Goal: Obtain resource: Download file/media

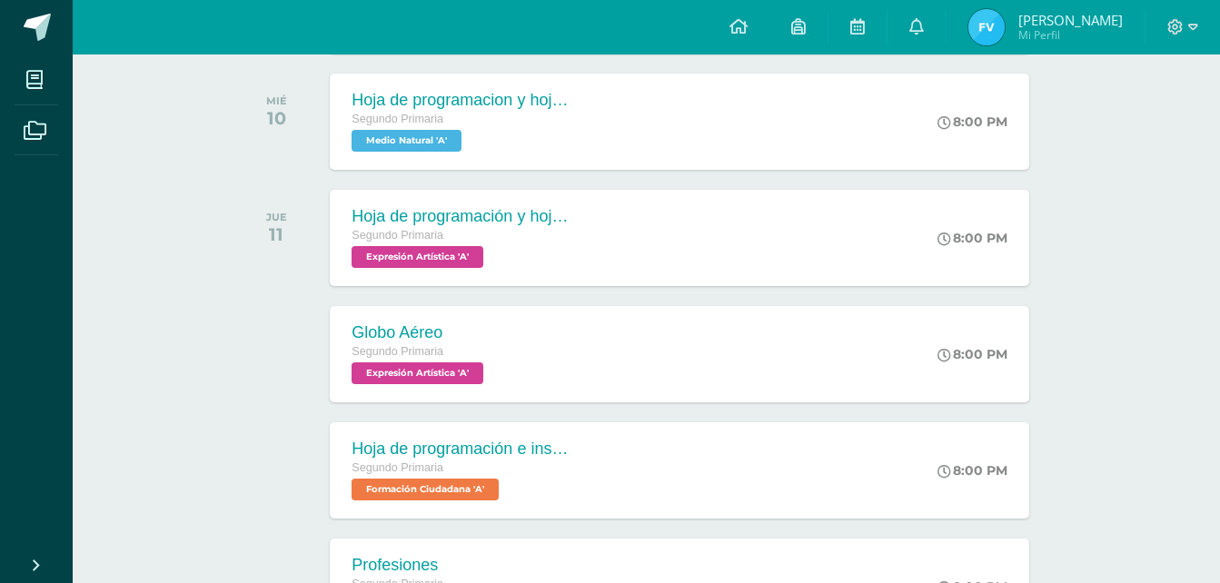
scroll to position [636, 0]
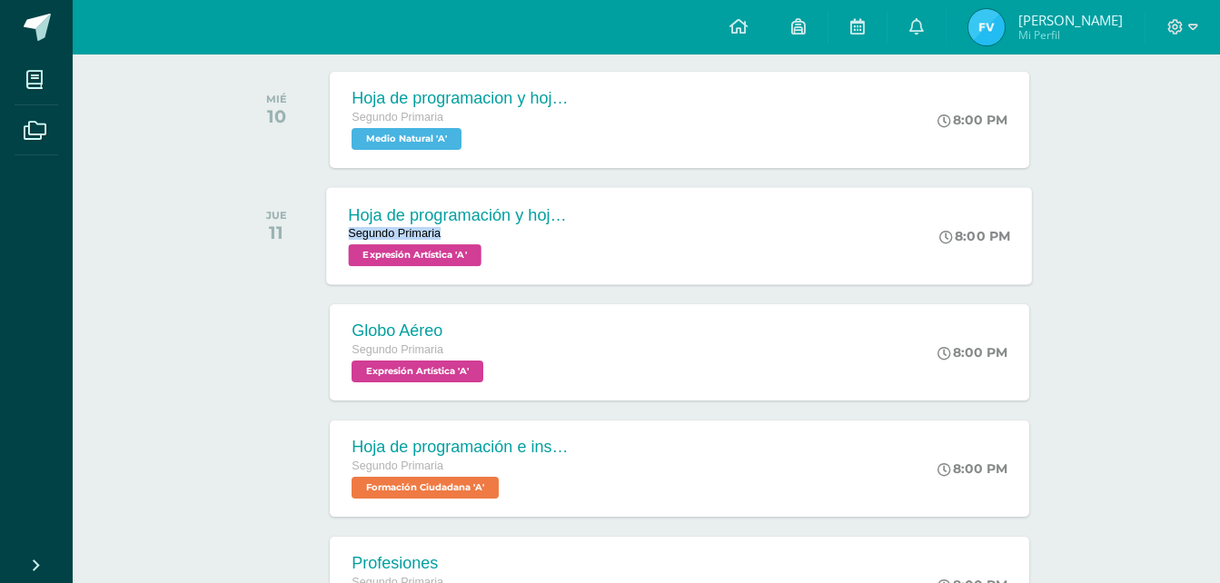
click at [491, 231] on span "Hoja de programación y hojas de trabajo Segundo Primaria Expresión Artística 'A'" at bounding box center [459, 235] width 220 height 61
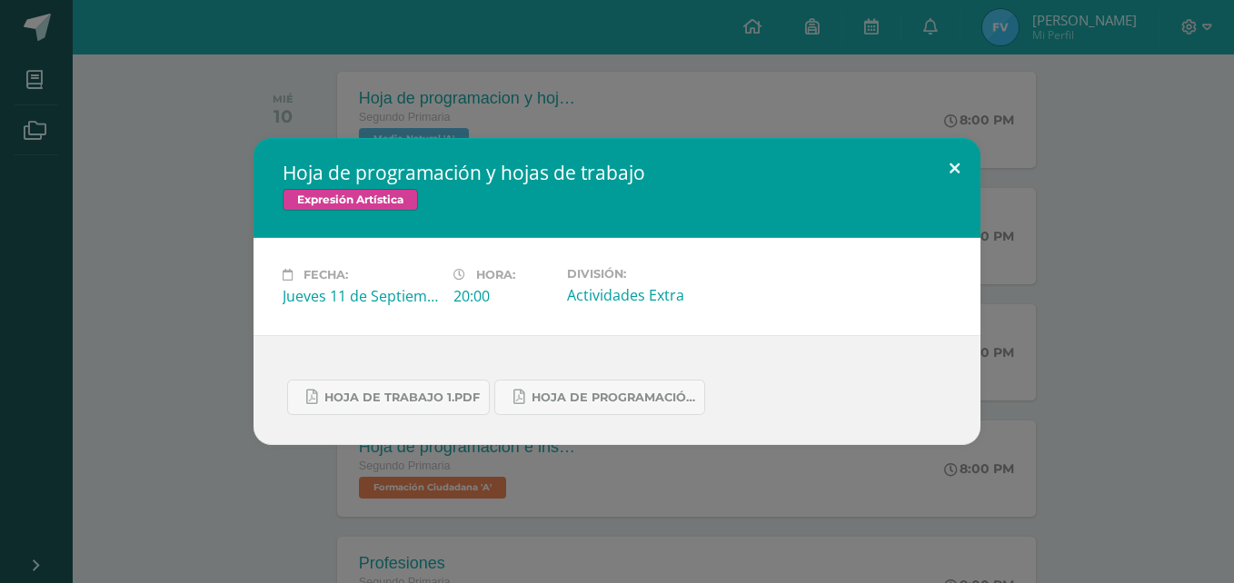
click at [953, 170] on button at bounding box center [954, 169] width 52 height 62
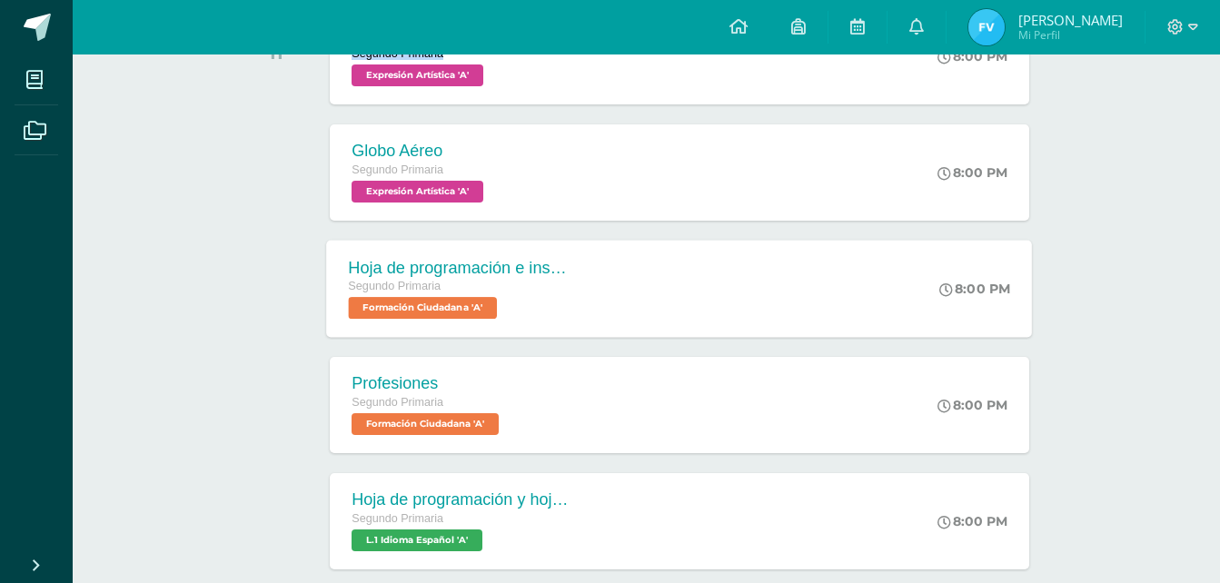
scroll to position [818, 0]
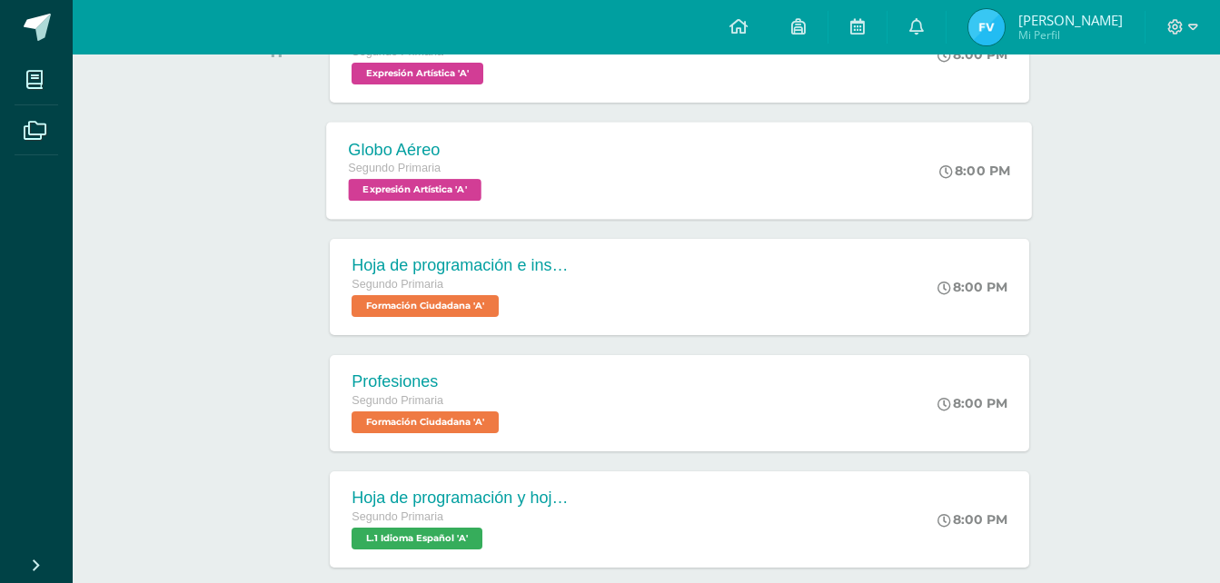
click at [527, 174] on div "Globo Aéreo Segundo Primaria Expresión Artística 'A' 8:00 PM Globo Aéreo Expres…" at bounding box center [680, 170] width 706 height 97
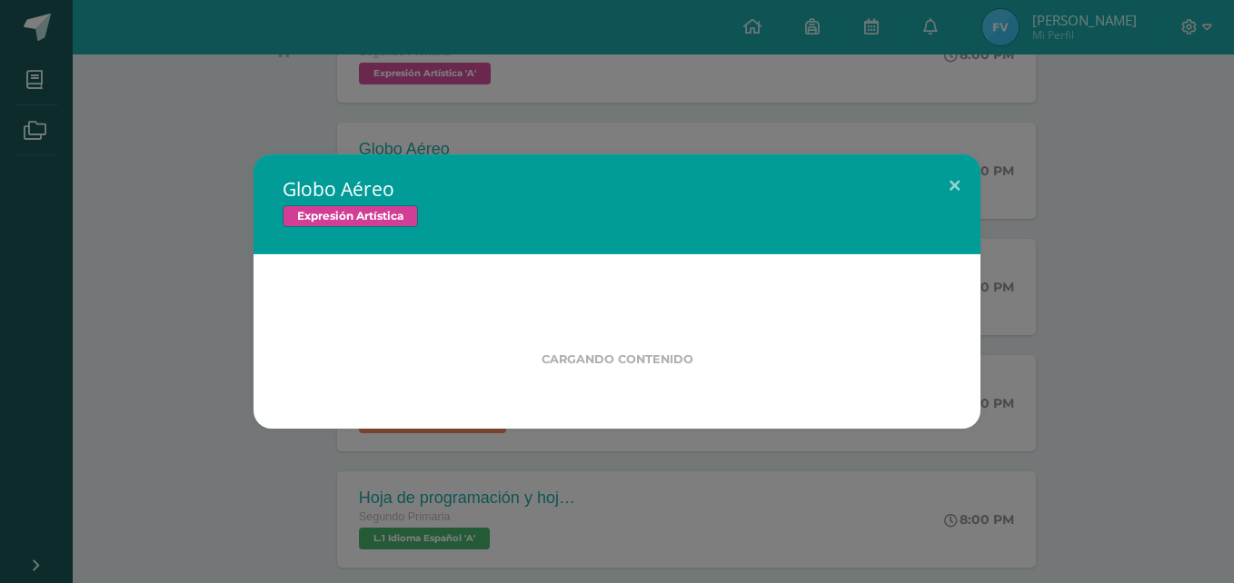
drag, startPoint x: 1233, startPoint y: 84, endPoint x: 1181, endPoint y: 117, distance: 61.2
drag, startPoint x: 1181, startPoint y: 117, endPoint x: 643, endPoint y: 53, distance: 541.6
drag, startPoint x: 643, startPoint y: 53, endPoint x: 578, endPoint y: 86, distance: 73.5
click at [578, 86] on div "Globo Aéreo Expresión Artística Cargando contenido Loading..." at bounding box center [617, 291] width 1234 height 583
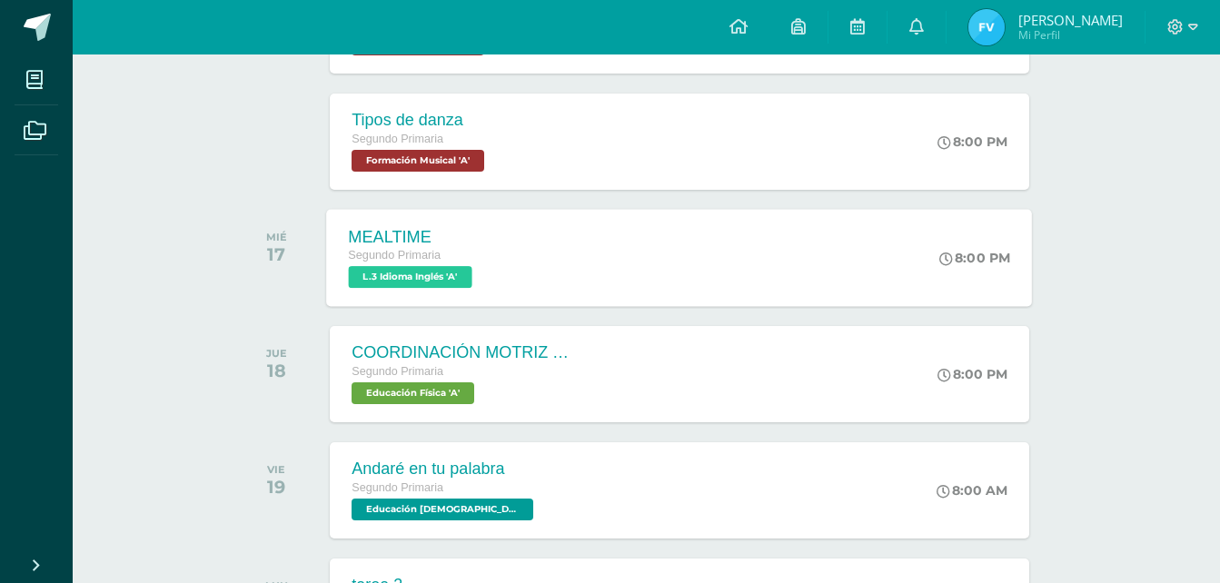
scroll to position [1635, 0]
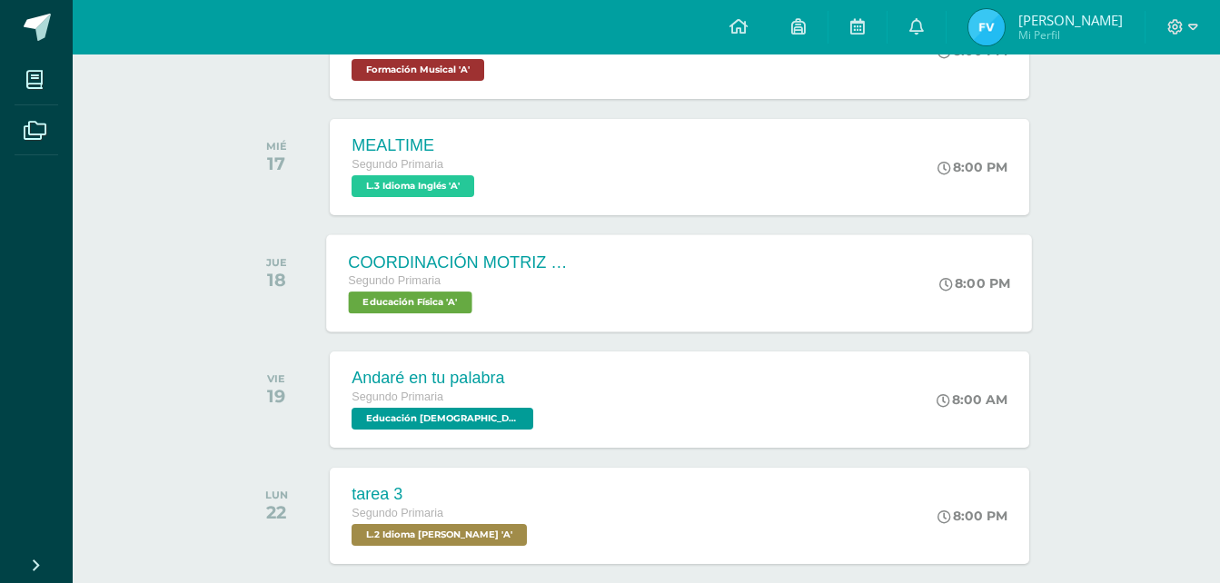
click at [463, 280] on div "Segundo Primaria" at bounding box center [459, 282] width 220 height 20
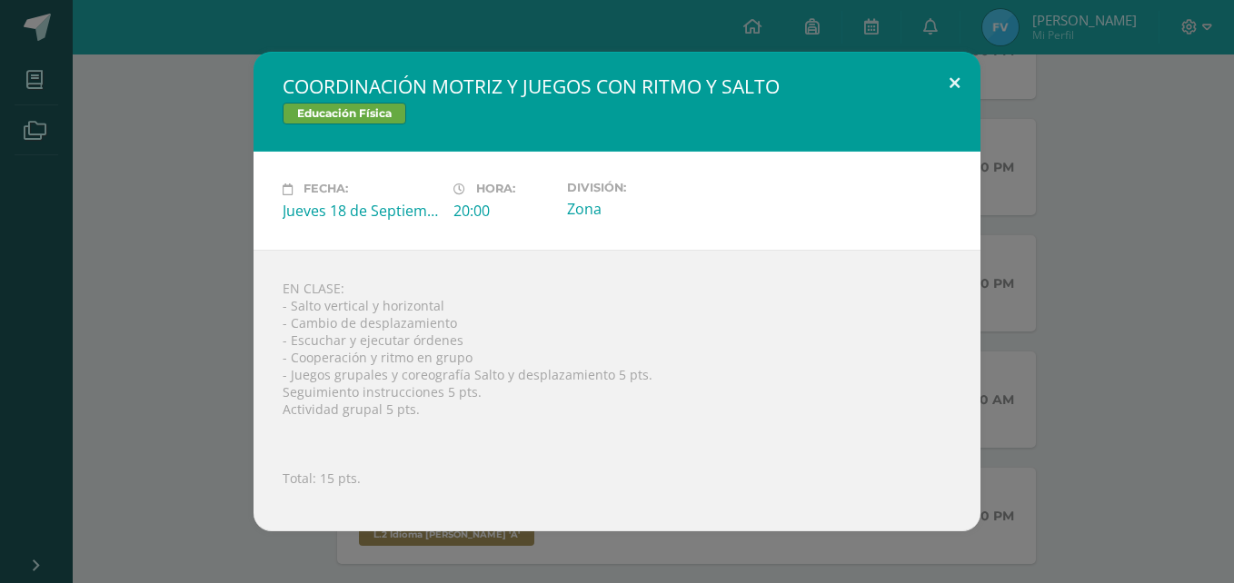
click at [957, 85] on button at bounding box center [954, 83] width 52 height 62
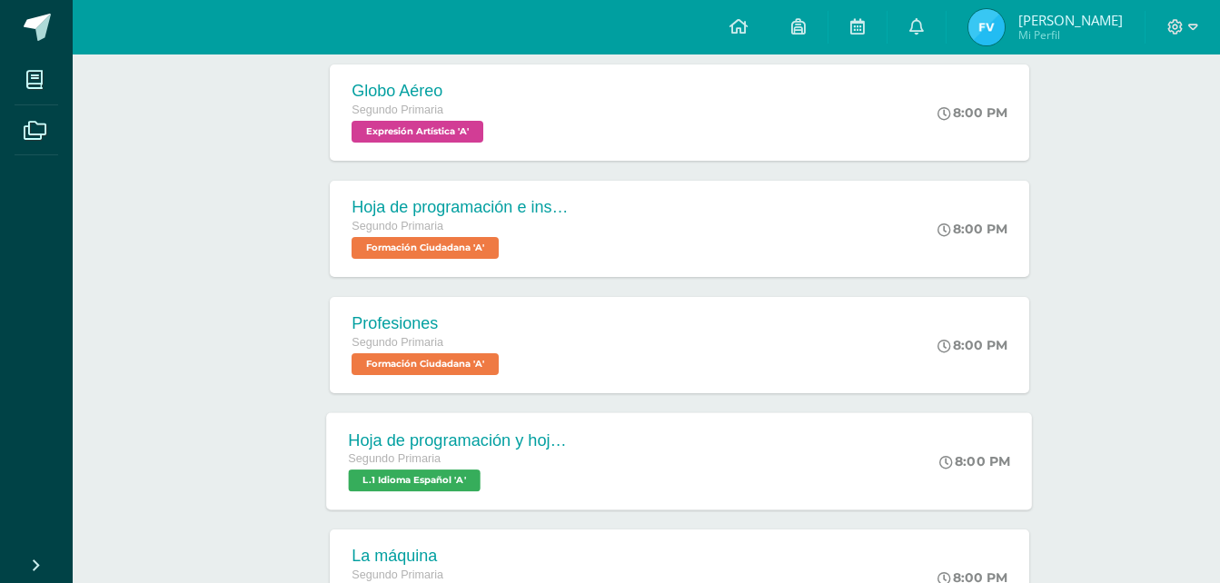
scroll to position [811, 0]
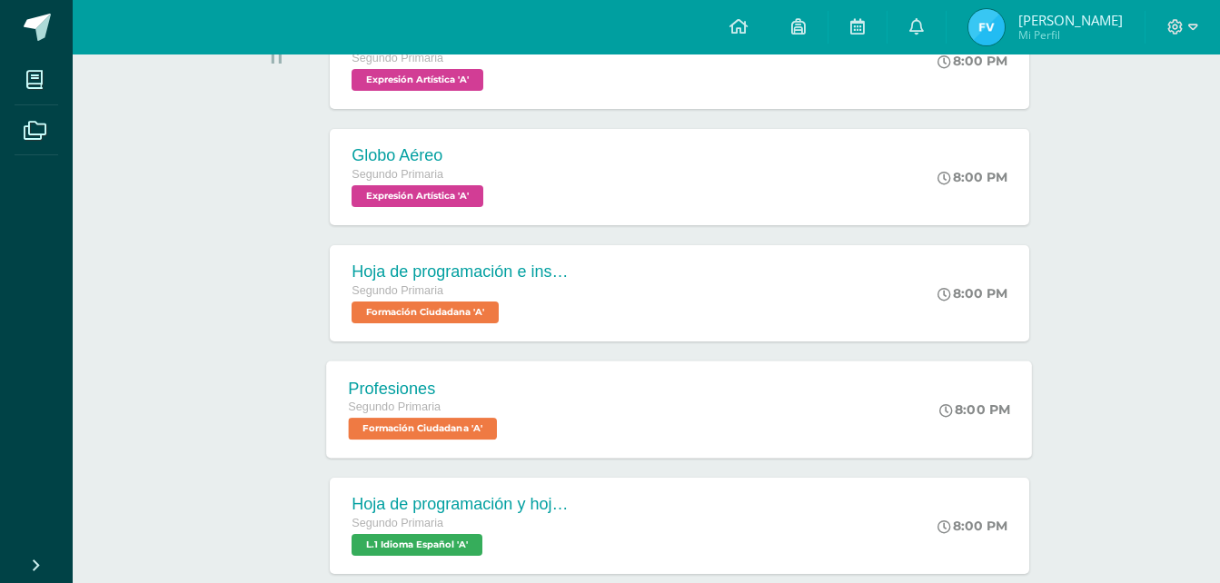
click at [393, 389] on div "Profesiones" at bounding box center [426, 388] width 154 height 19
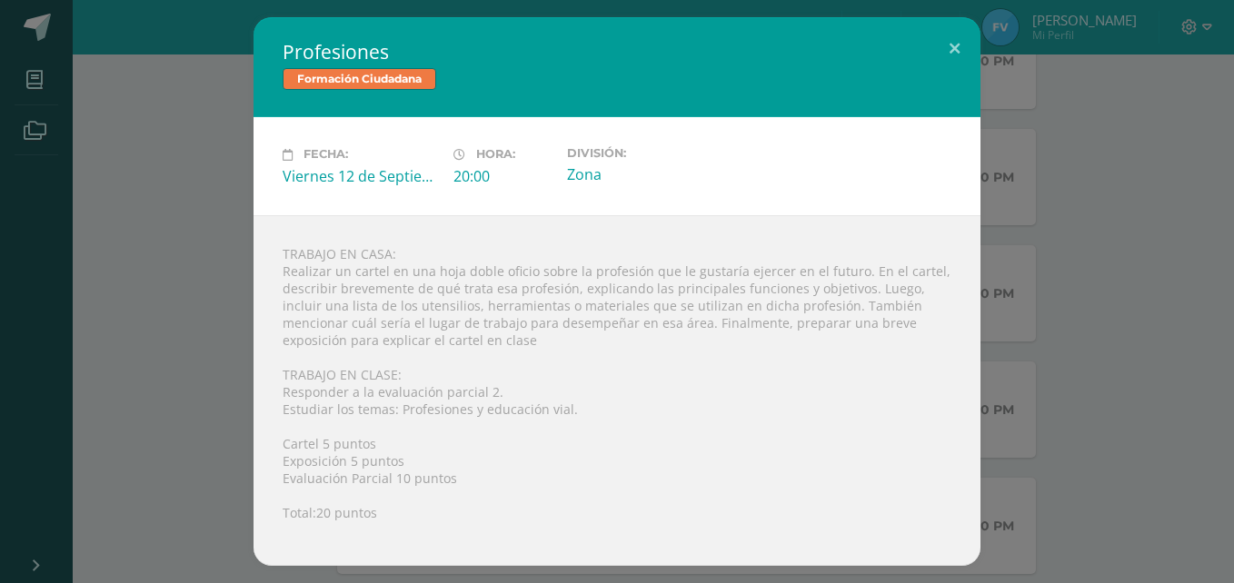
drag, startPoint x: 1096, startPoint y: 359, endPoint x: 1111, endPoint y: 436, distance: 78.6
click at [1111, 436] on div "Profesiones Formación Ciudadana Fecha: Viernes 12 de Septiembre Hora: 20:00 Div…" at bounding box center [616, 291] width 1219 height 548
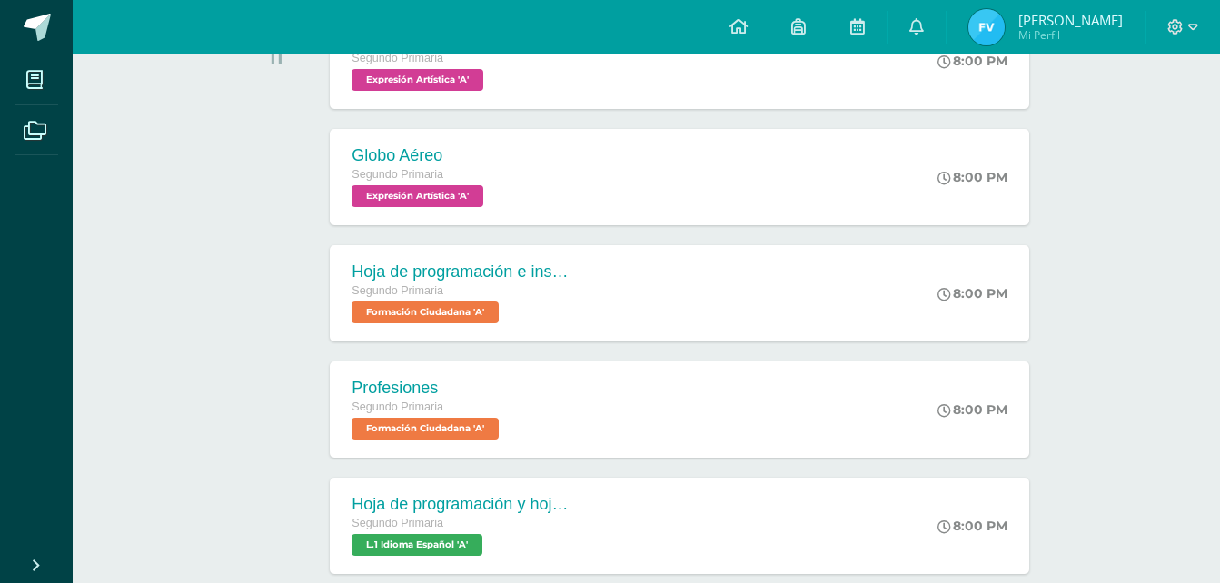
drag, startPoint x: 1167, startPoint y: 228, endPoint x: 1063, endPoint y: 117, distance: 152.3
click at [1063, 117] on div "todas las Actividades No tienes actividades Échale un vistazo a los demás perío…" at bounding box center [646, 430] width 895 height 2123
click at [391, 410] on span "Segundo Primaria" at bounding box center [395, 407] width 93 height 13
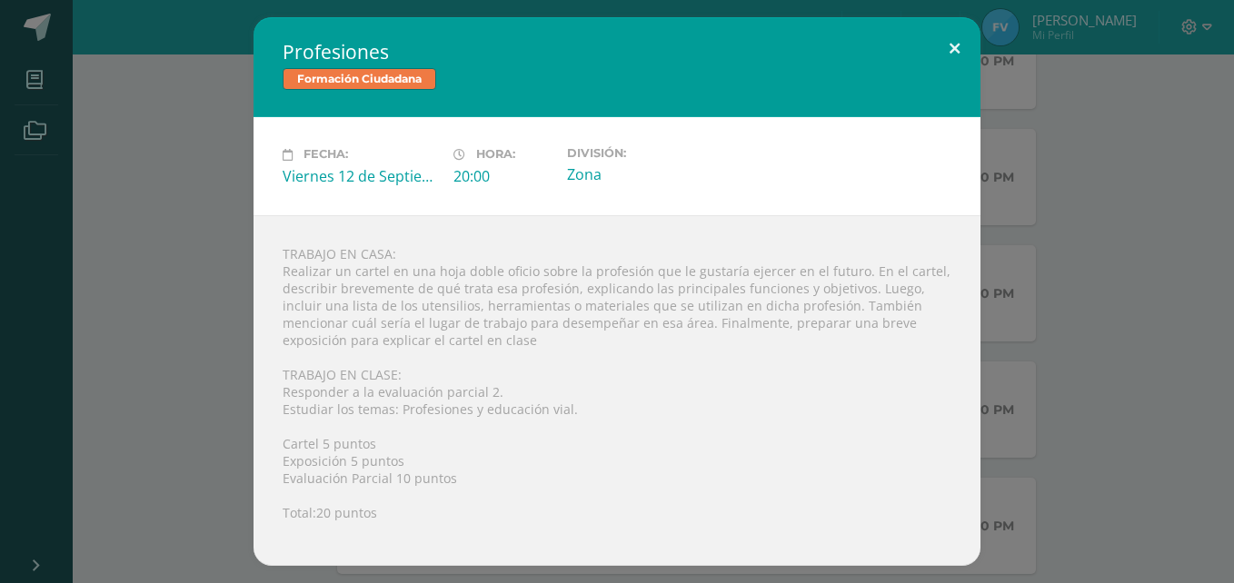
click at [948, 51] on button at bounding box center [954, 48] width 52 height 62
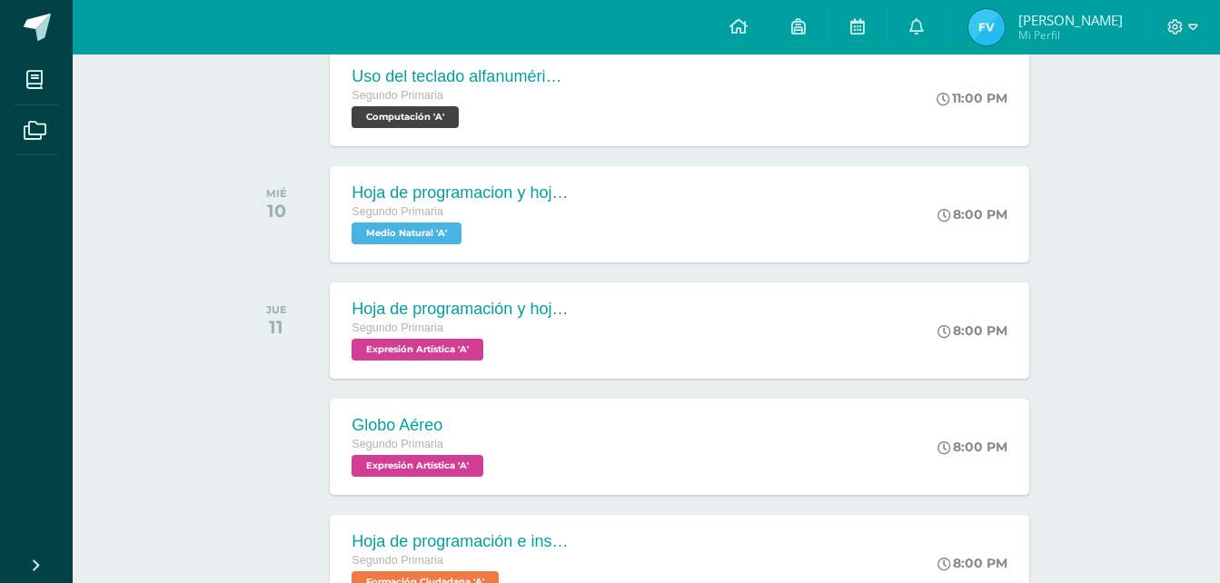
scroll to position [539, 0]
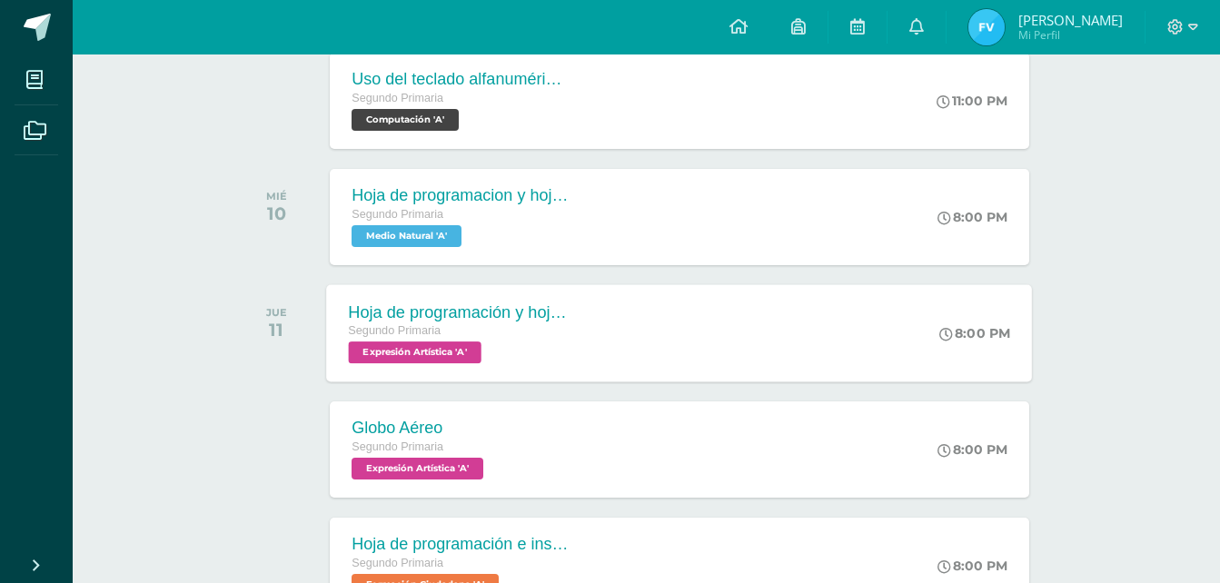
click at [447, 350] on span "Expresión Artística 'A'" at bounding box center [415, 353] width 133 height 22
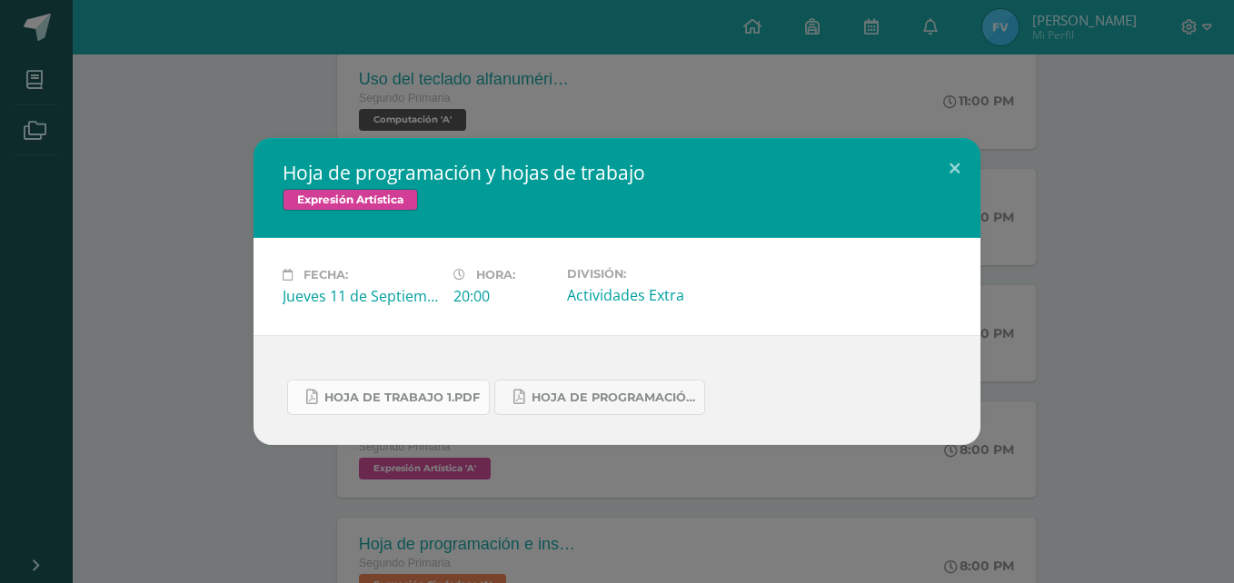
click at [437, 396] on span "Hoja de trabajo 1.pdf" at bounding box center [401, 398] width 155 height 15
click at [954, 170] on button at bounding box center [954, 169] width 52 height 62
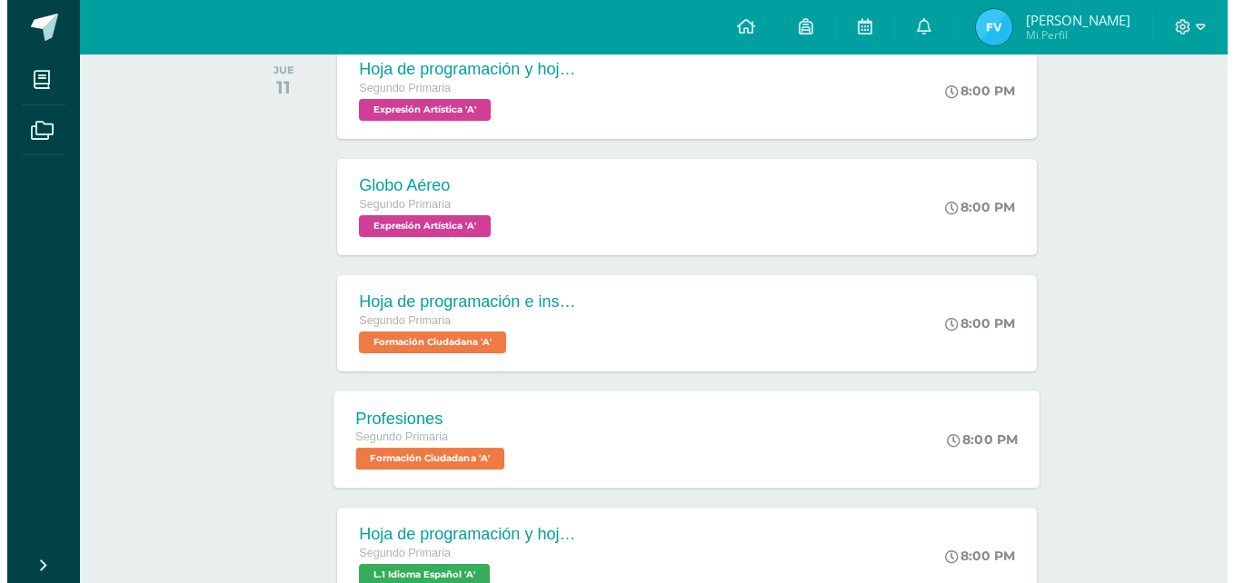
scroll to position [811, 0]
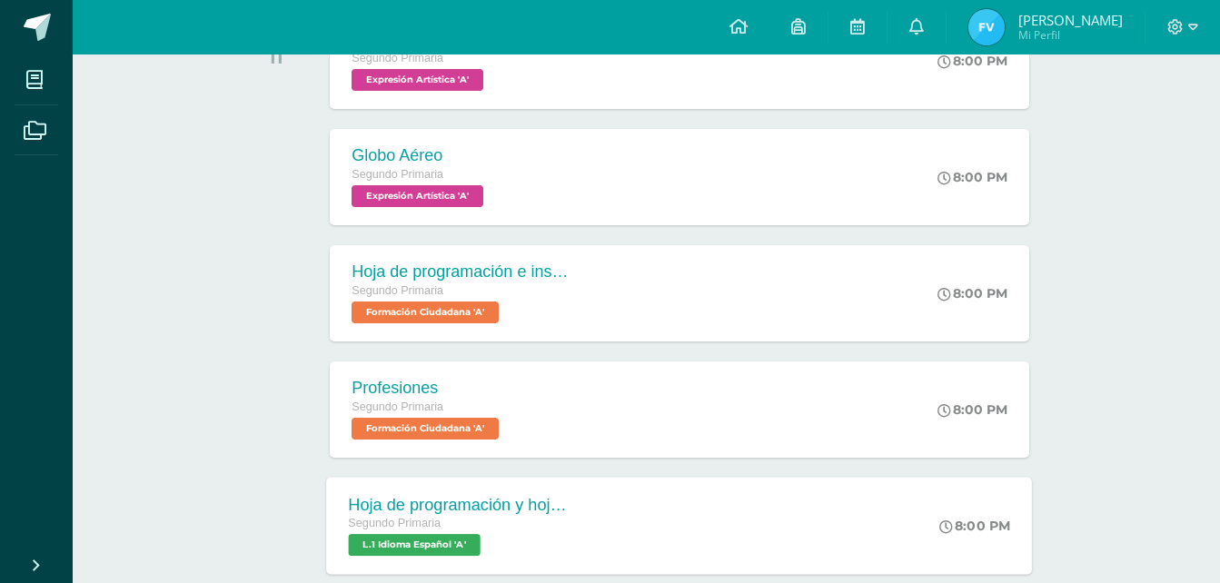
click at [463, 551] on span "L.1 Idioma Español 'A'" at bounding box center [415, 545] width 132 height 22
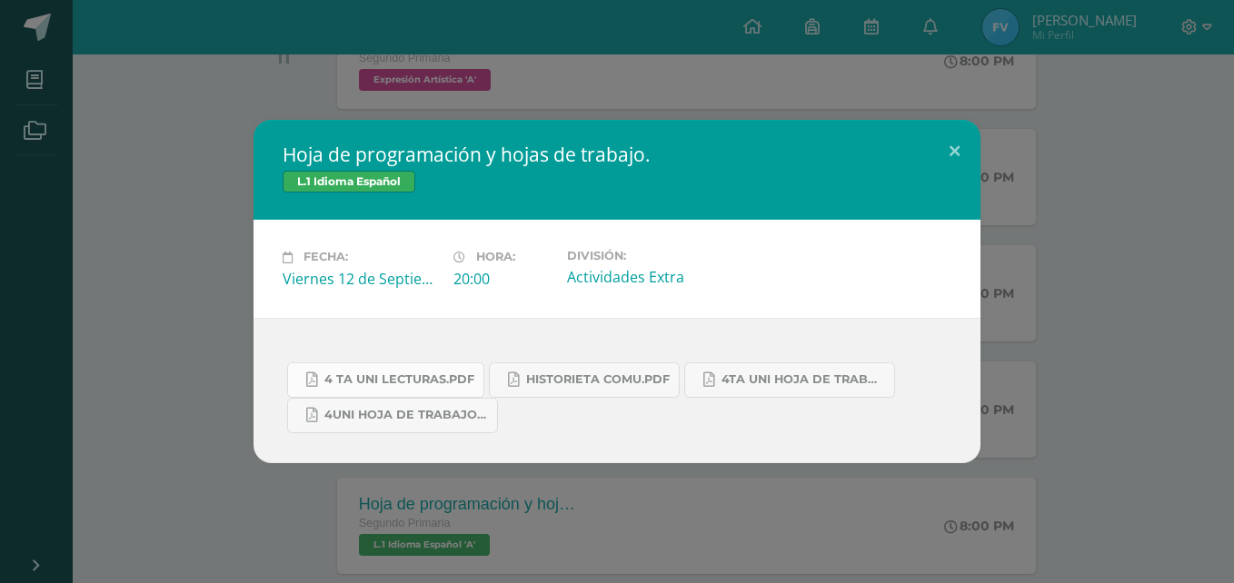
click at [473, 381] on span "4 ta uni lecturas.pdf" at bounding box center [399, 379] width 150 height 15
click at [630, 378] on span "historieta comu.pdf" at bounding box center [598, 379] width 144 height 15
